Goal: Find specific fact: Find contact information

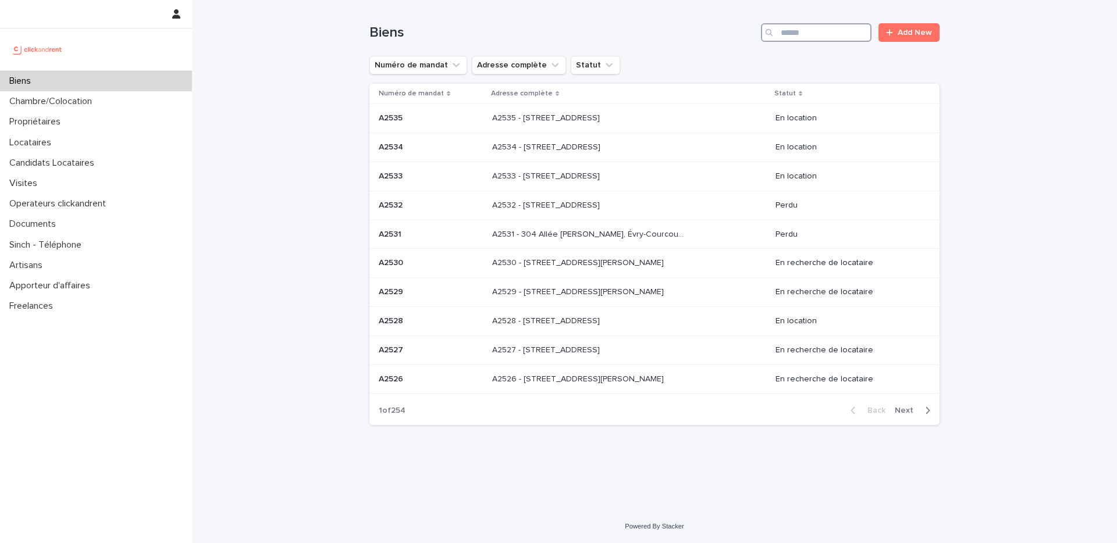
click at [799, 31] on input "Search" at bounding box center [816, 32] width 111 height 19
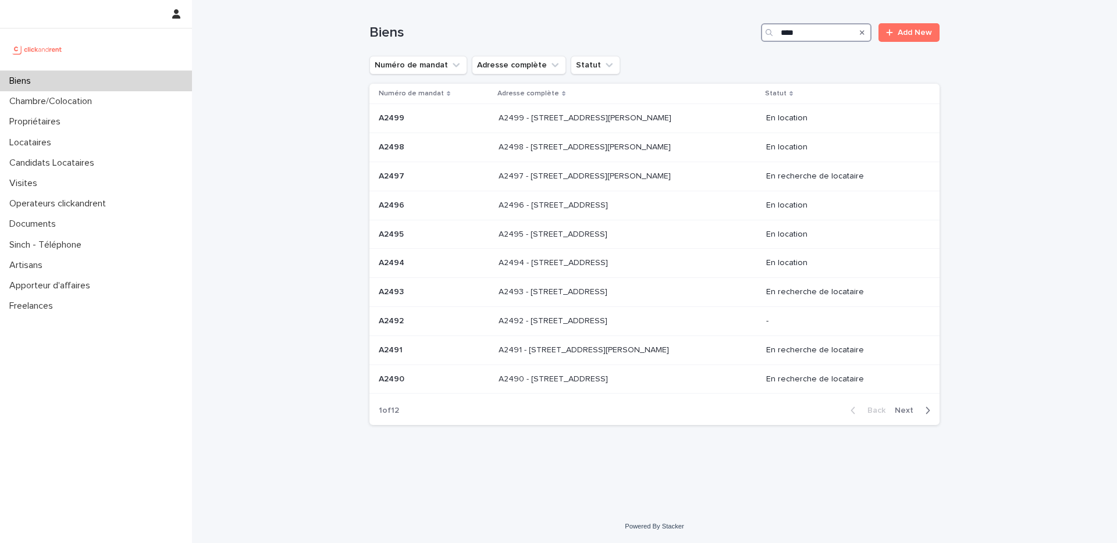
type input "*****"
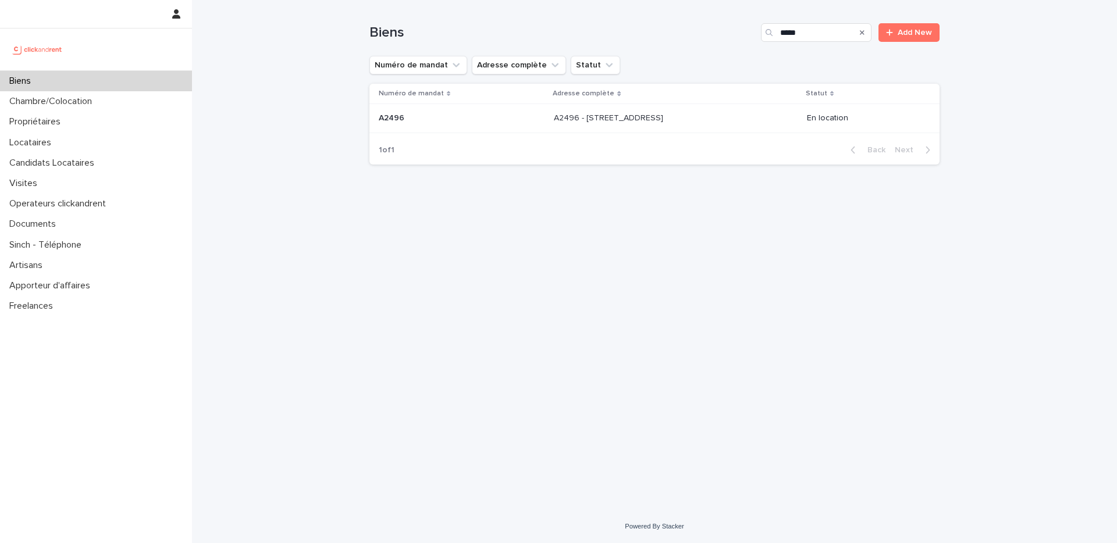
click at [701, 130] on td "A2496 - [STREET_ADDRESS] - [STREET_ADDRESS]" at bounding box center [675, 118] width 252 height 29
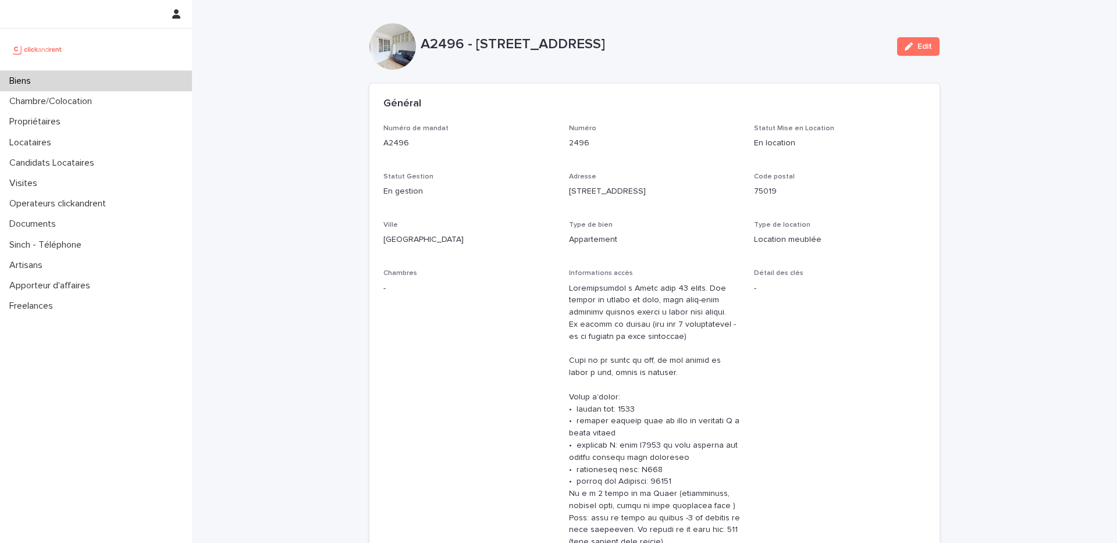
click at [400, 141] on p "A2496" at bounding box center [469, 143] width 172 height 12
copy p "A2496"
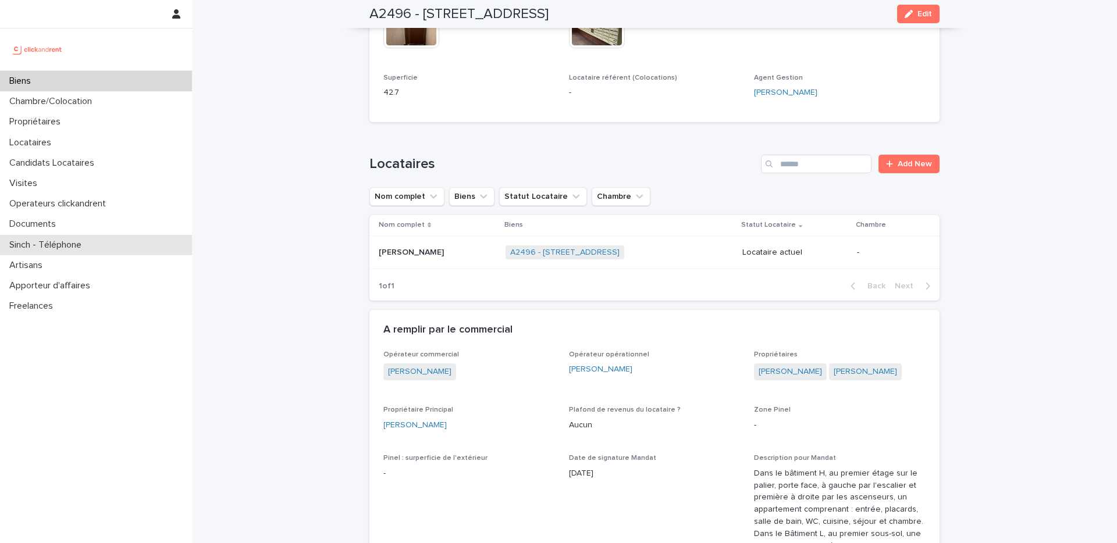
scroll to position [747, 0]
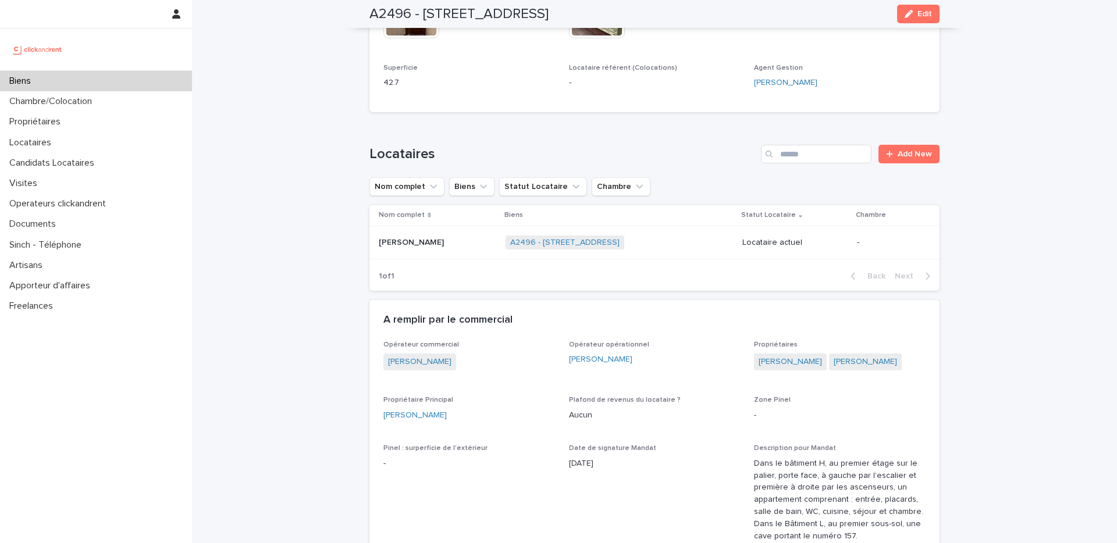
click at [465, 237] on div "[PERSON_NAME] [PERSON_NAME]" at bounding box center [437, 242] width 117 height 19
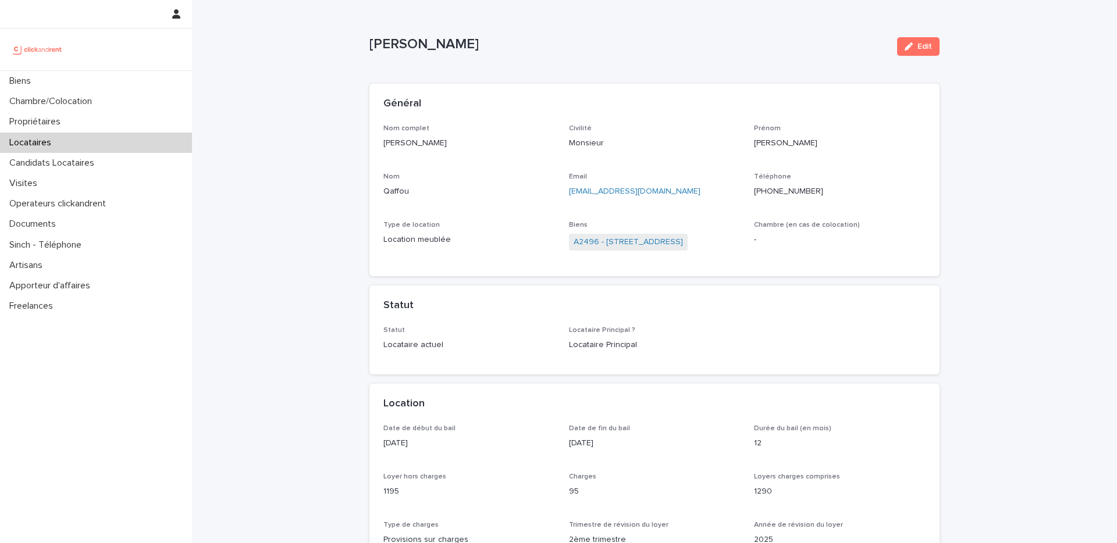
click at [788, 193] on p "[PHONE_NUMBER]" at bounding box center [840, 192] width 172 height 12
copy p "33664905690"
